Goal: Task Accomplishment & Management: Use online tool/utility

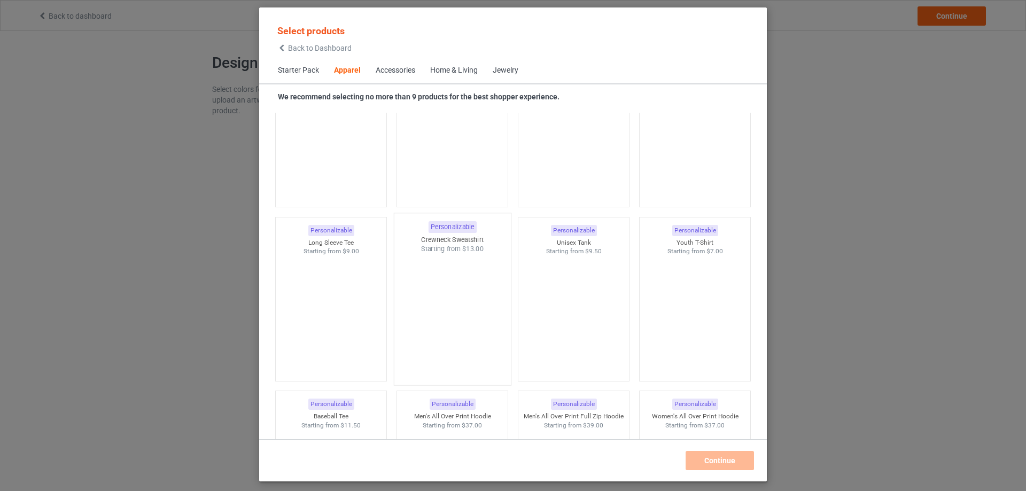
scroll to position [612, 0]
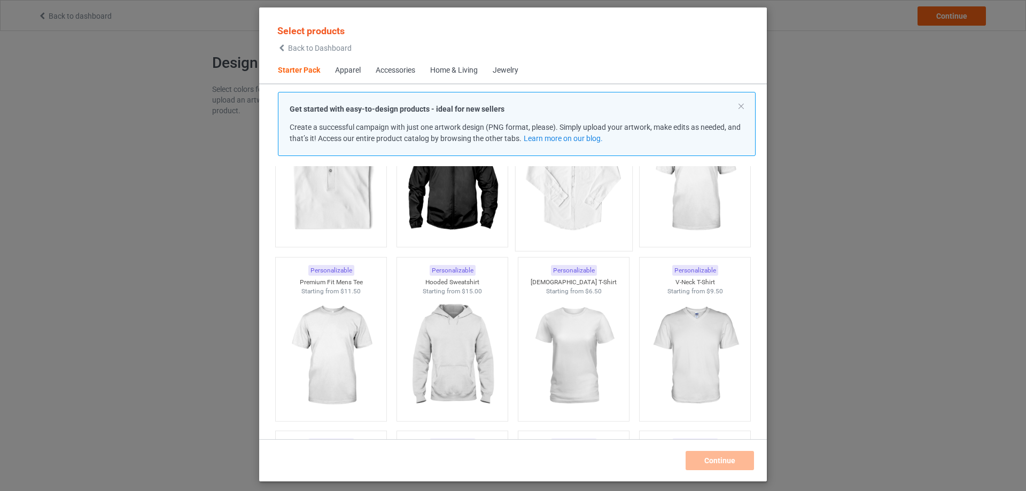
scroll to position [345, 0]
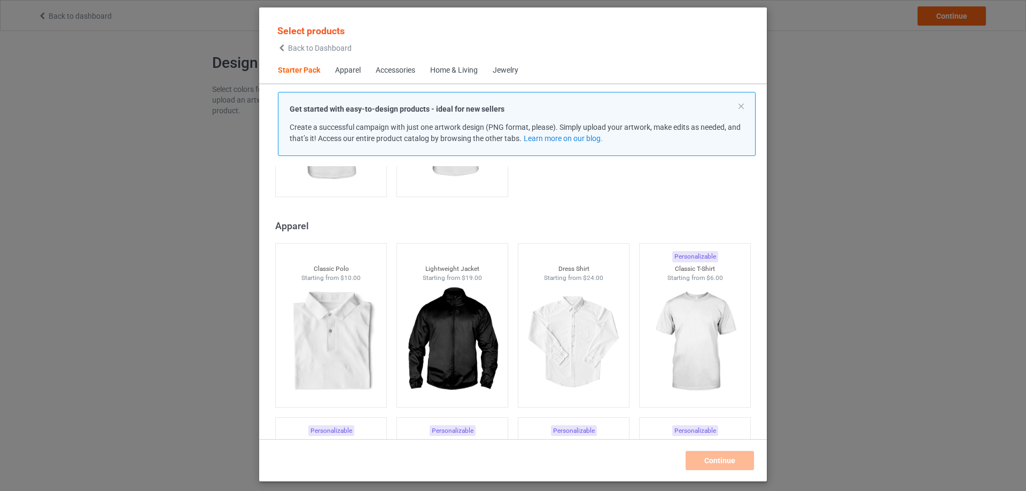
click at [798, 162] on div "Select products Back to Dashboard Starter Pack Apparel Accessories Home & Livin…" at bounding box center [513, 245] width 1026 height 491
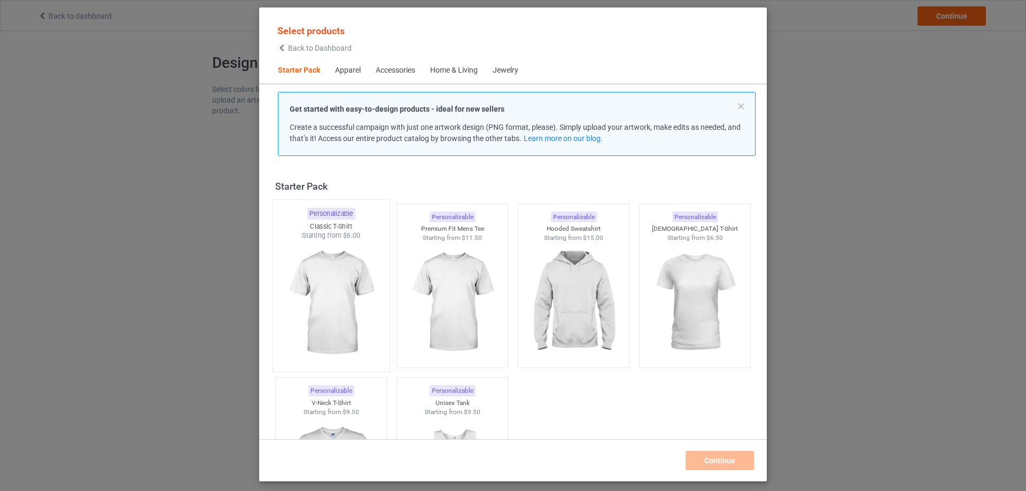
click at [318, 310] on img at bounding box center [331, 303] width 100 height 126
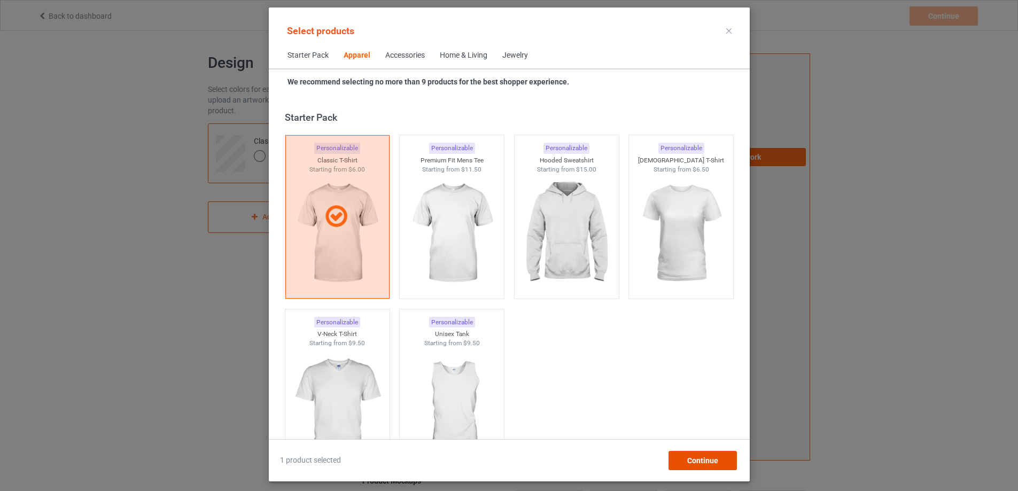
click at [718, 468] on div "Continue" at bounding box center [702, 460] width 68 height 19
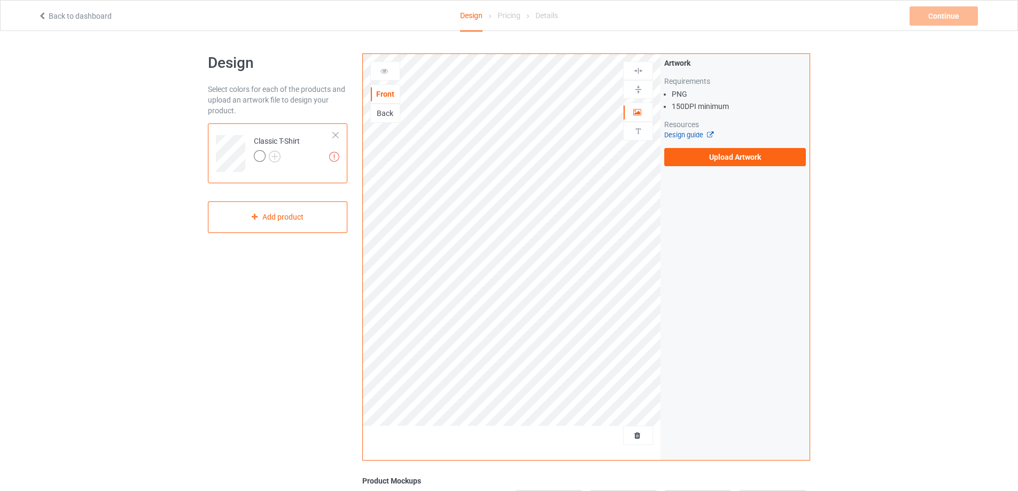
click at [689, 136] on link "Design guide" at bounding box center [688, 135] width 49 height 8
click at [673, 133] on link "Design guide" at bounding box center [688, 135] width 49 height 8
click at [337, 158] on img at bounding box center [334, 157] width 10 height 10
click at [332, 155] on img at bounding box center [334, 157] width 10 height 10
click at [683, 134] on link "Design guide" at bounding box center [688, 135] width 49 height 8
